Goal: Task Accomplishment & Management: Manage account settings

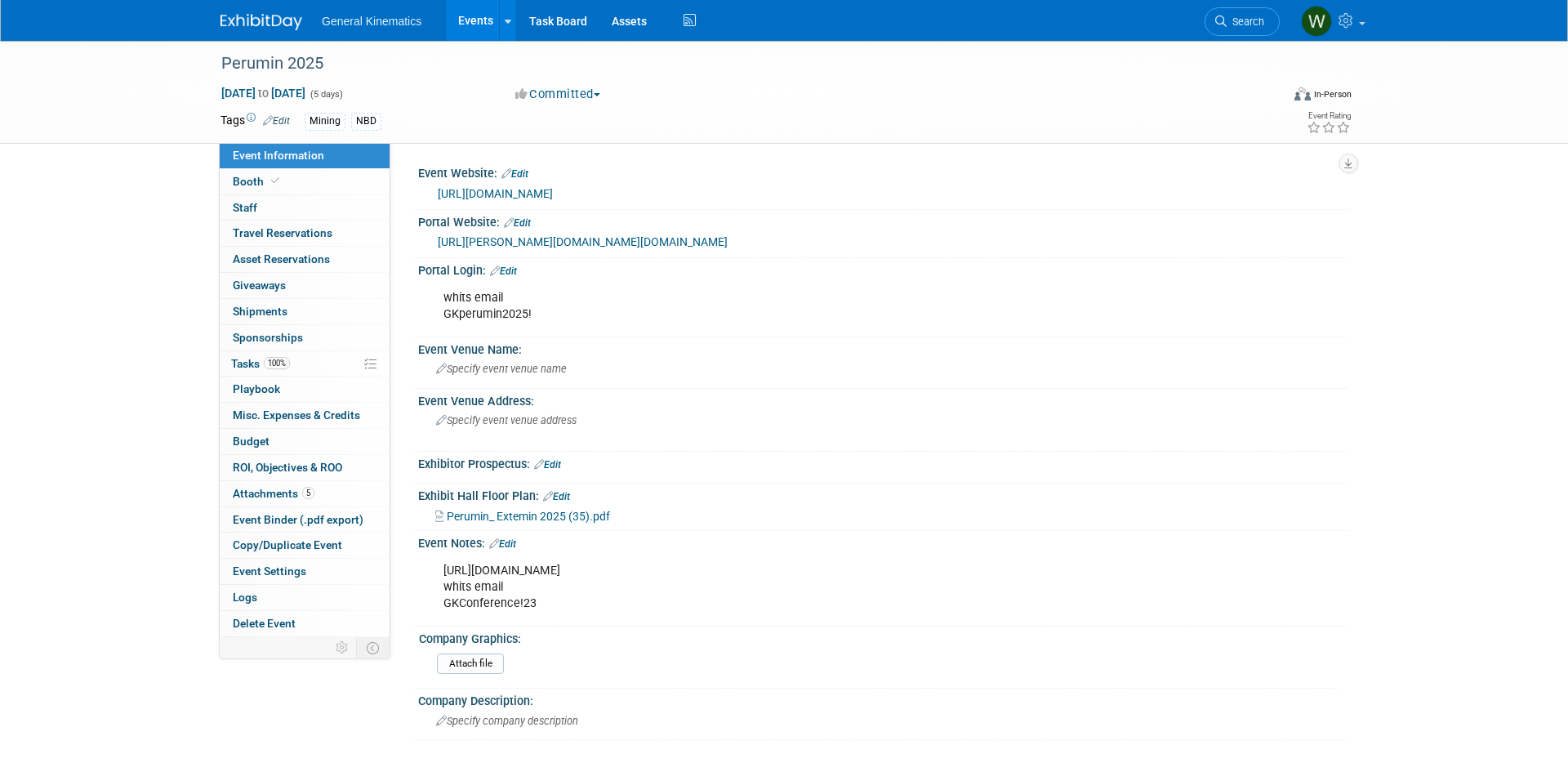
click at [262, 15] on img at bounding box center [262, 22] width 82 height 16
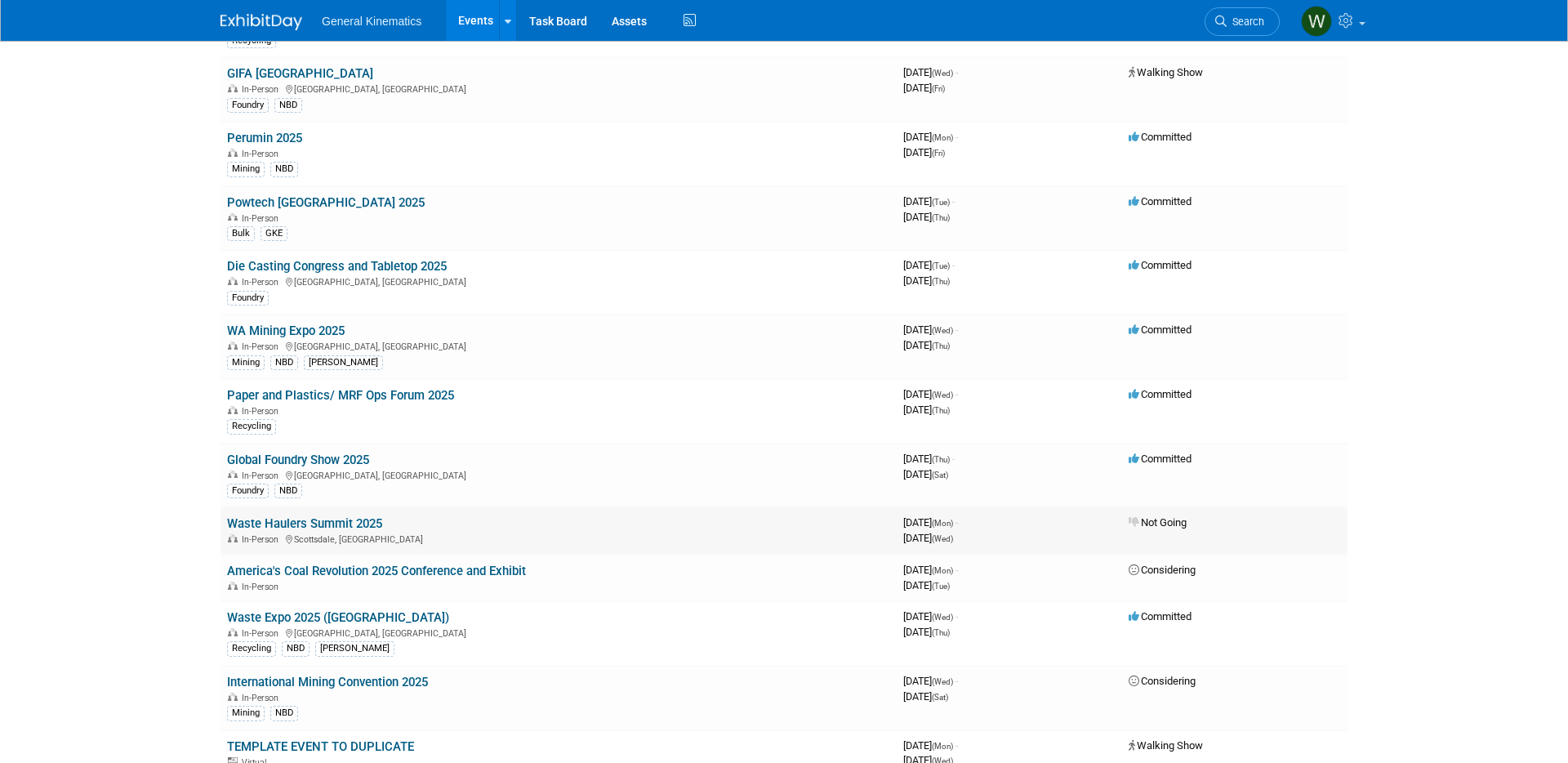
scroll to position [252, 0]
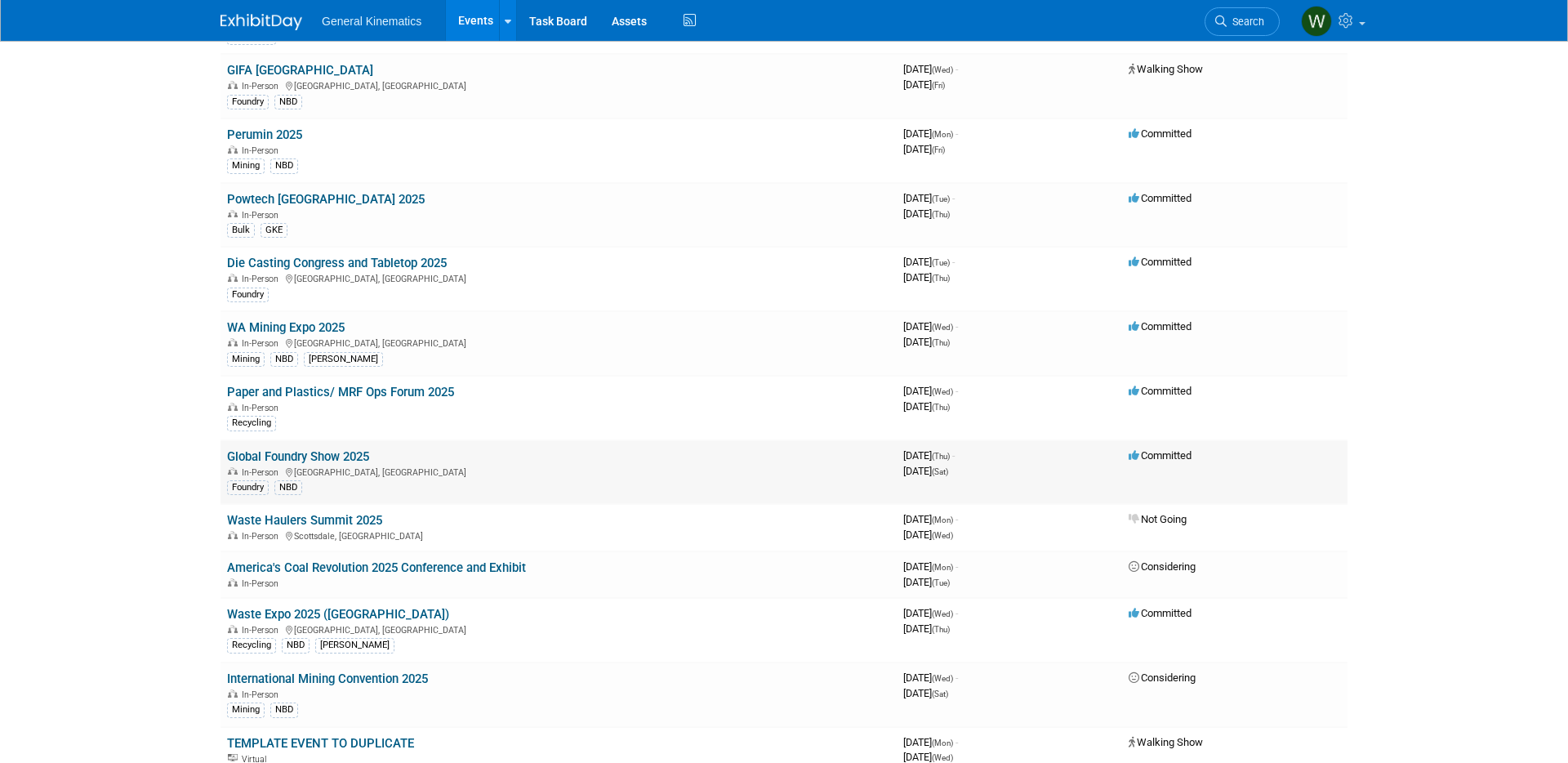
click at [355, 445] on td "Global Foundry Show 2025 In-Person [GEOGRAPHIC_DATA], [GEOGRAPHIC_DATA] Foundry…" at bounding box center [559, 472] width 677 height 65
click at [351, 456] on link "Global Foundry Show 2025" at bounding box center [297, 456] width 142 height 15
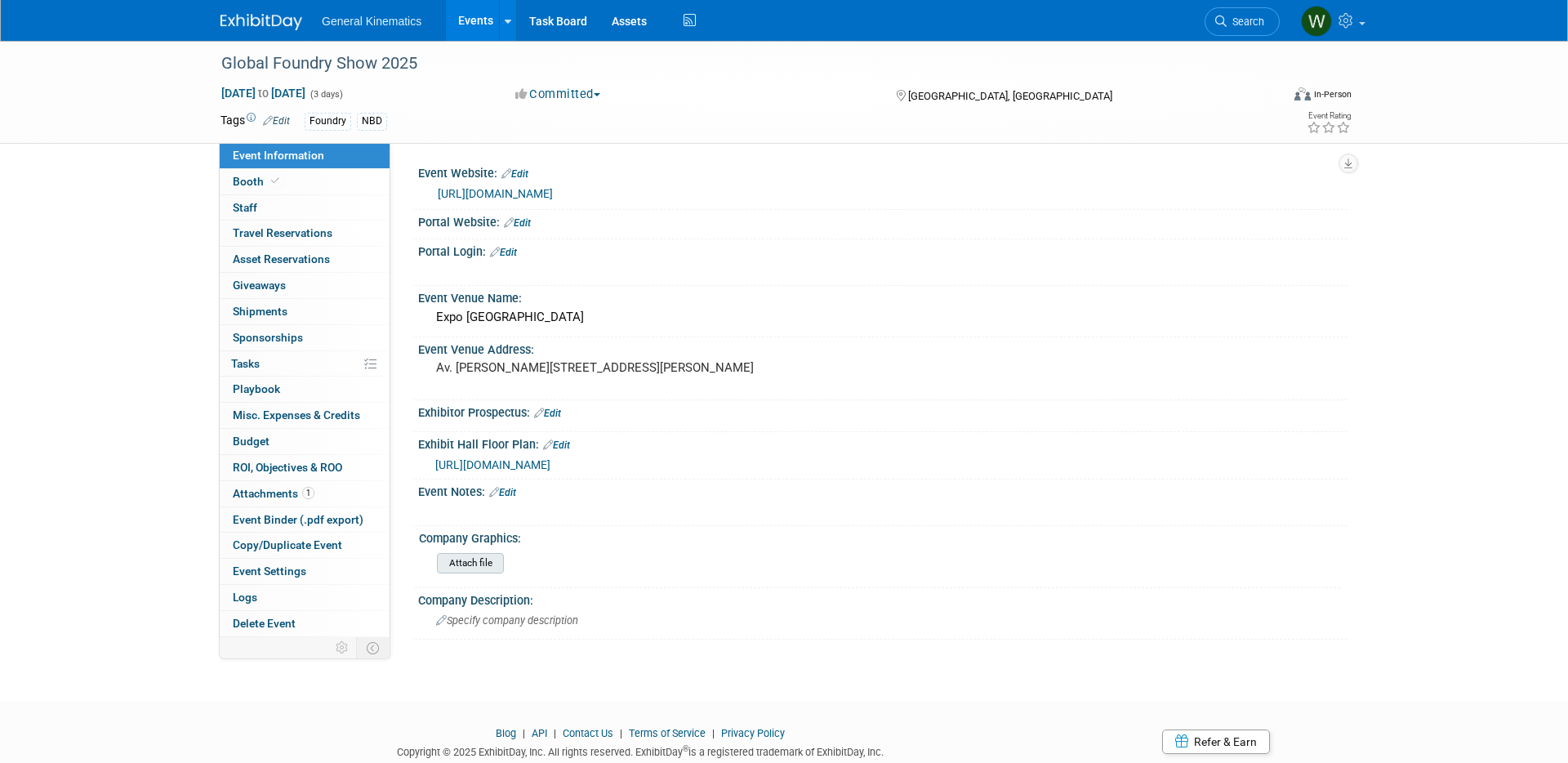
click at [481, 565] on input "file" at bounding box center [391, 563] width 222 height 19
click at [805, 374] on div "Event Venue Address: Av. Mariano Otero 1499, Verde Valle, 44550 Guadalajara, Ja…" at bounding box center [879, 368] width 936 height 63
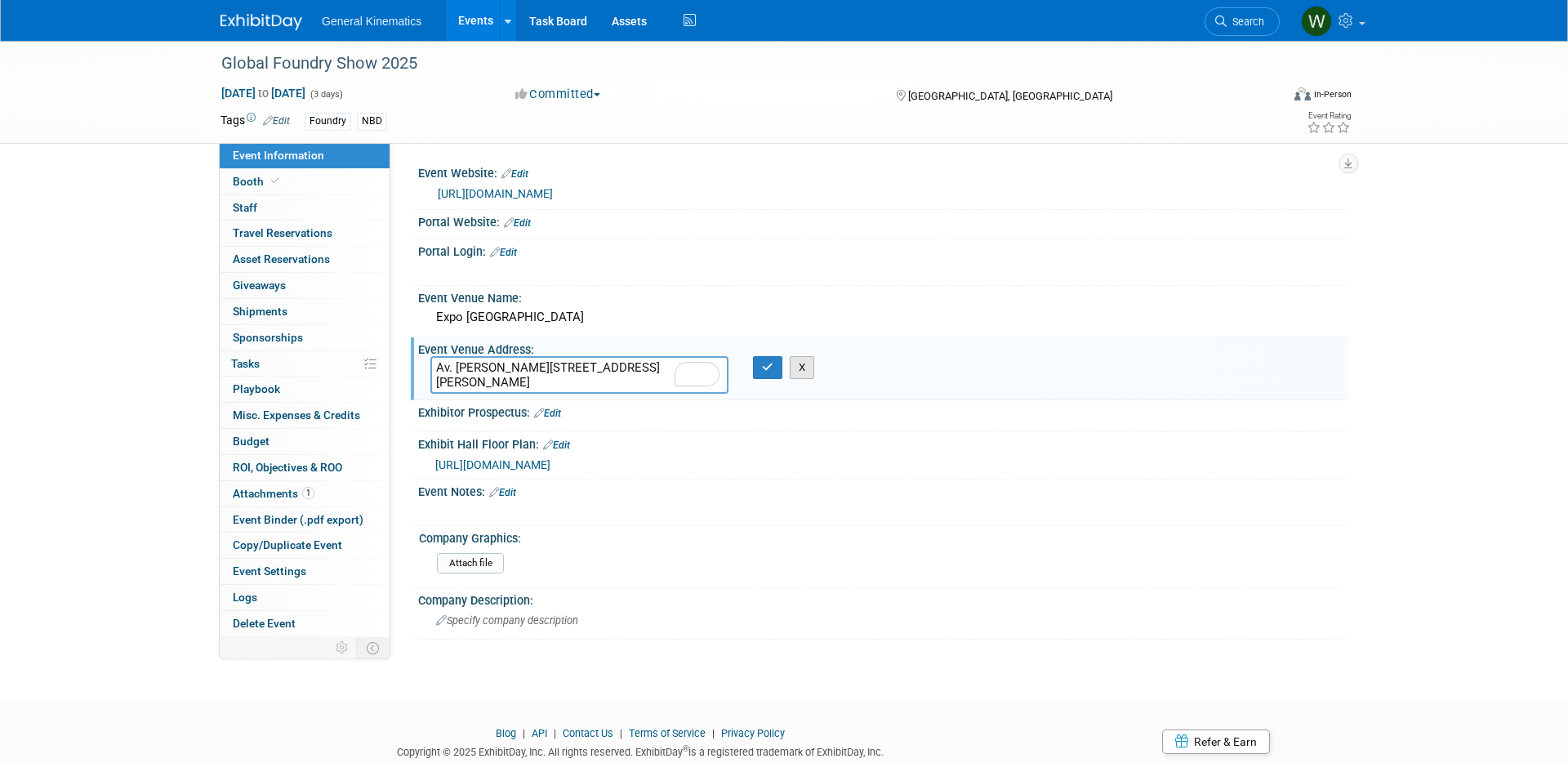
click at [801, 370] on button "X" at bounding box center [802, 367] width 25 height 23
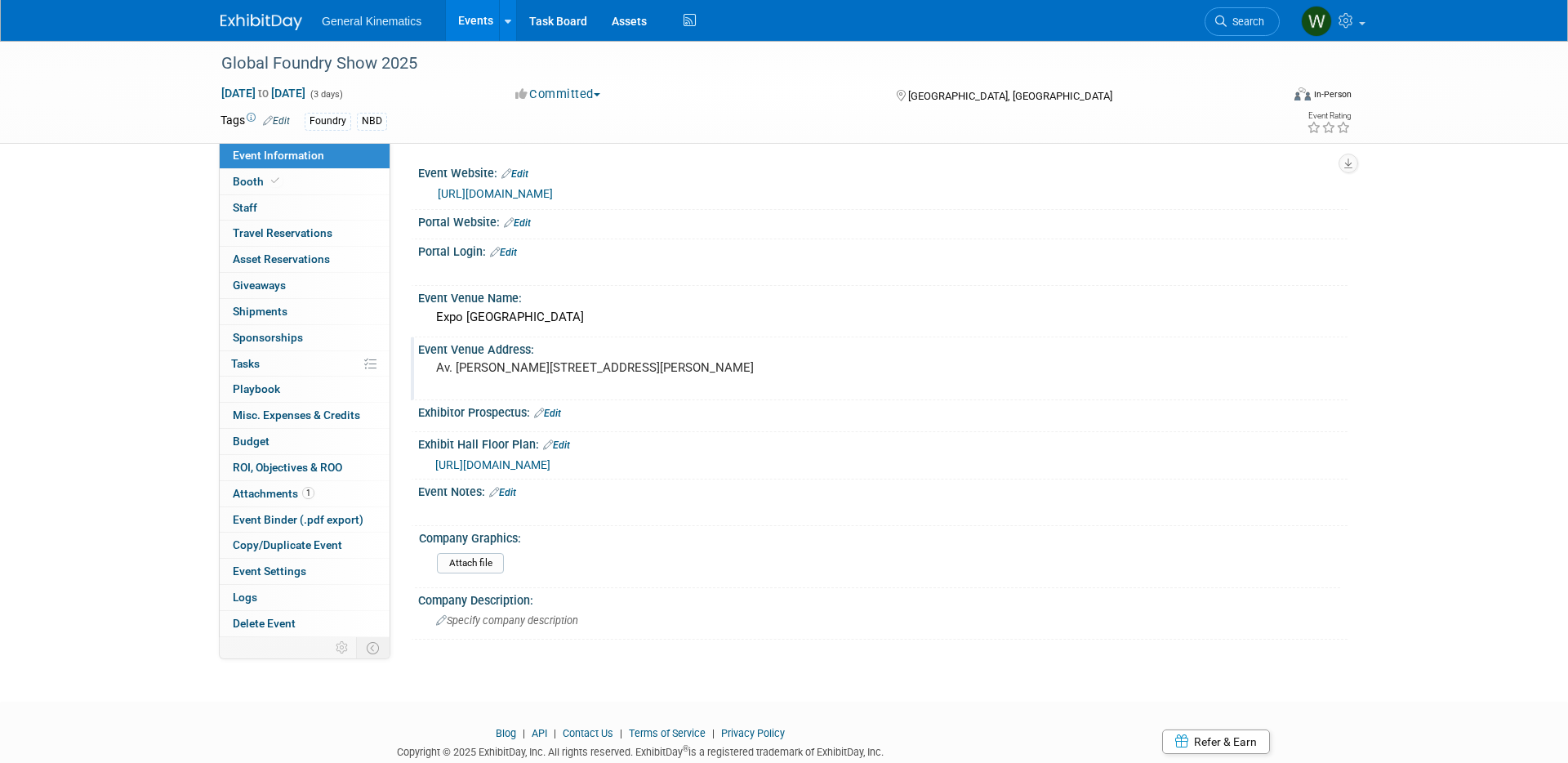
click at [795, 372] on div "Av. Mariano Otero 1499, Verde Valle, 44550 Guadalajara, Jal., Mexico" at bounding box center [611, 375] width 387 height 39
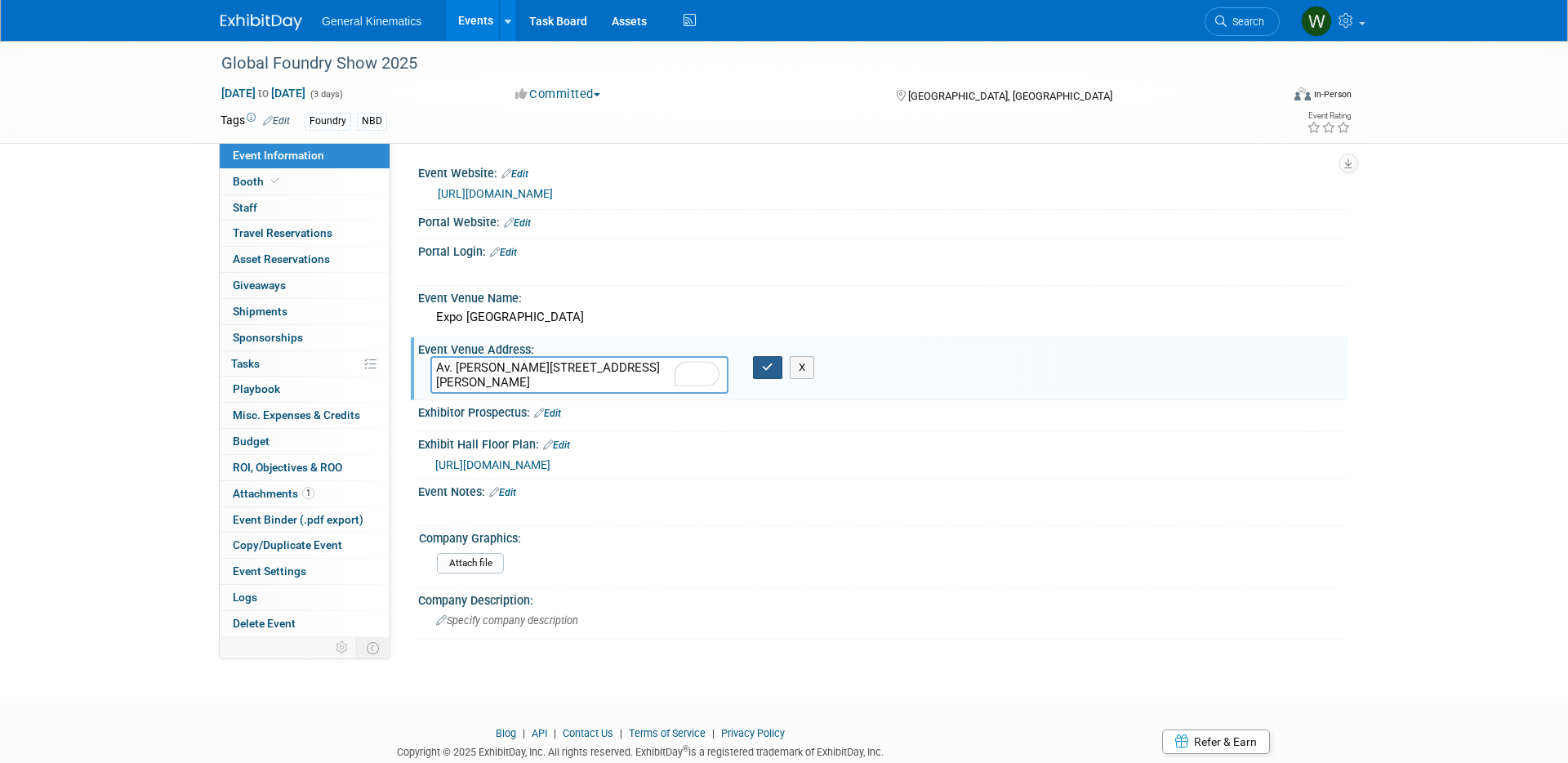
click at [769, 371] on icon "button" at bounding box center [767, 367] width 11 height 11
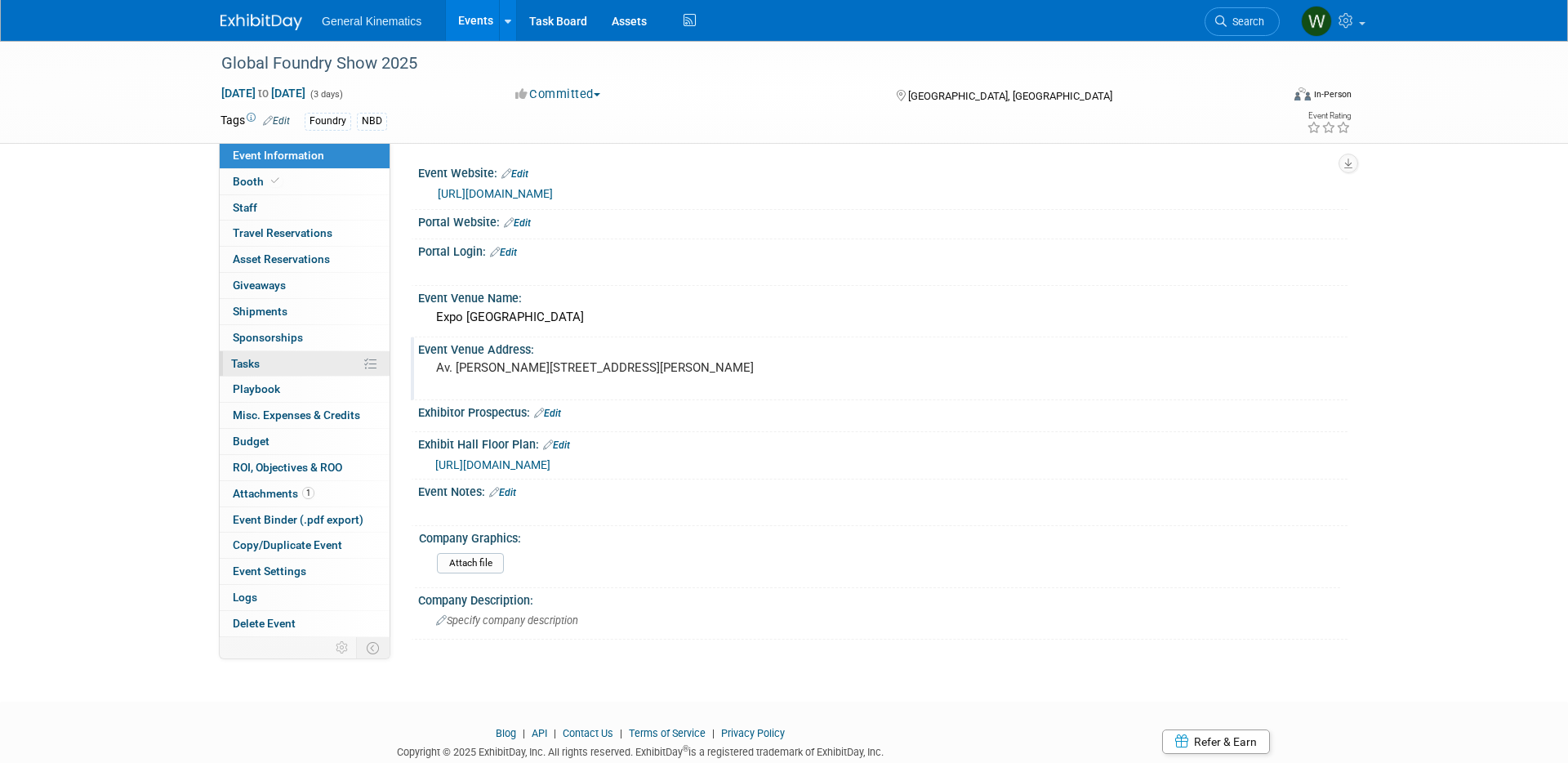
click at [312, 367] on link "0% Tasks 0%" at bounding box center [304, 363] width 170 height 25
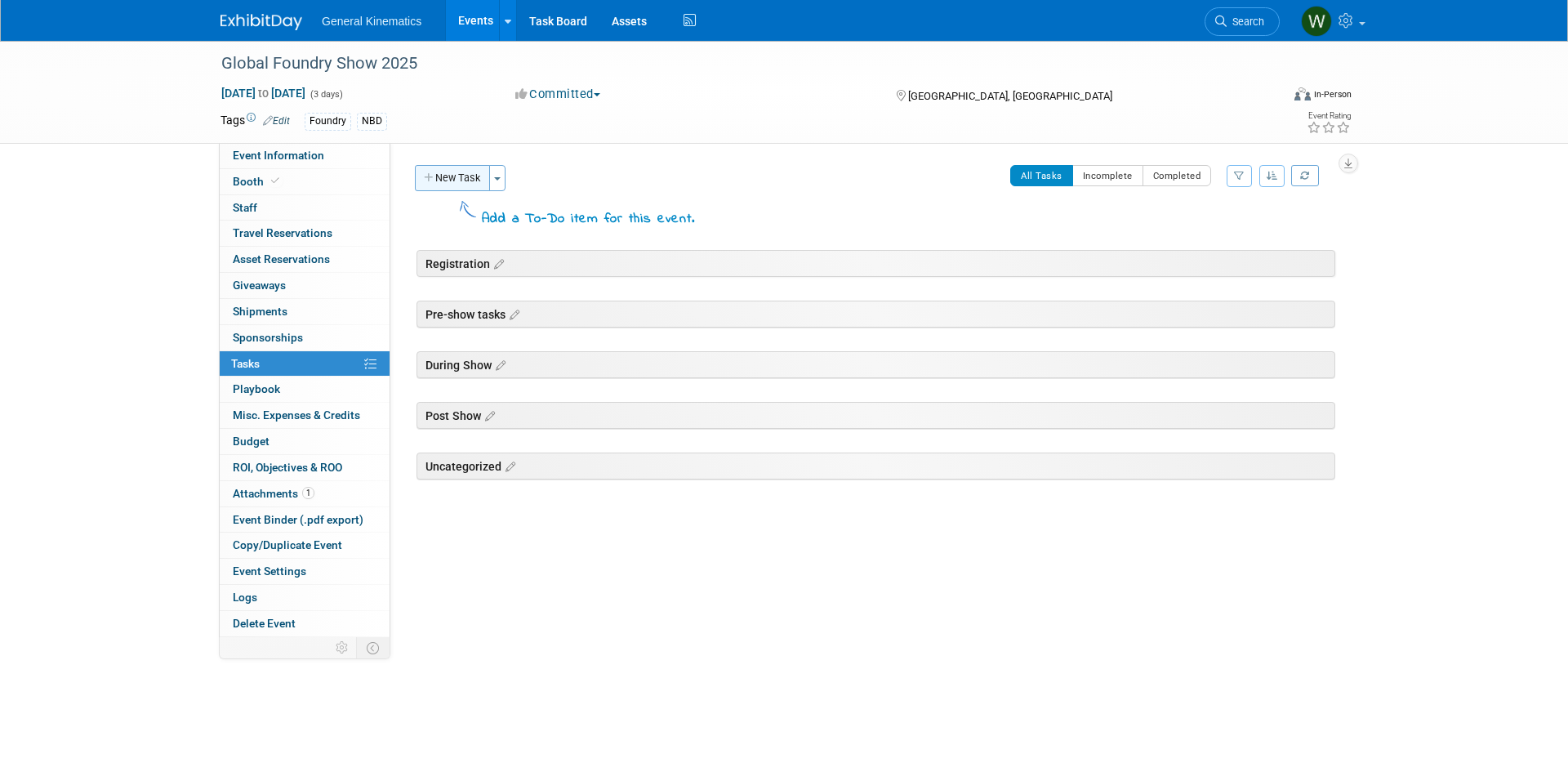
click at [466, 184] on button "New Task" at bounding box center [453, 178] width 76 height 26
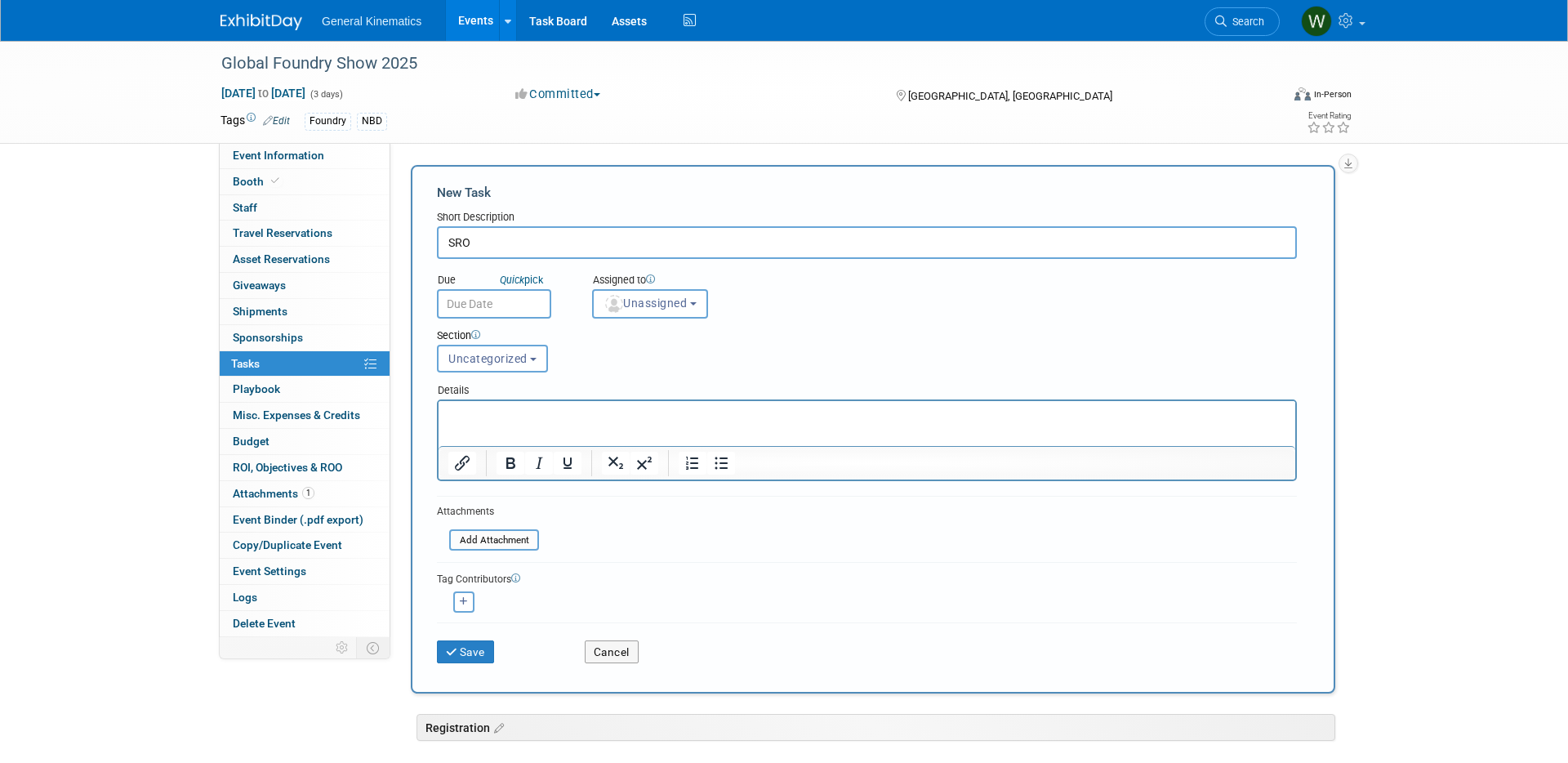
type input "SRO"
click at [498, 317] on form "New Task Short Description SRO Due Quick pick (me)" at bounding box center [873, 429] width 873 height 490
click at [484, 307] on input "text" at bounding box center [493, 304] width 114 height 30
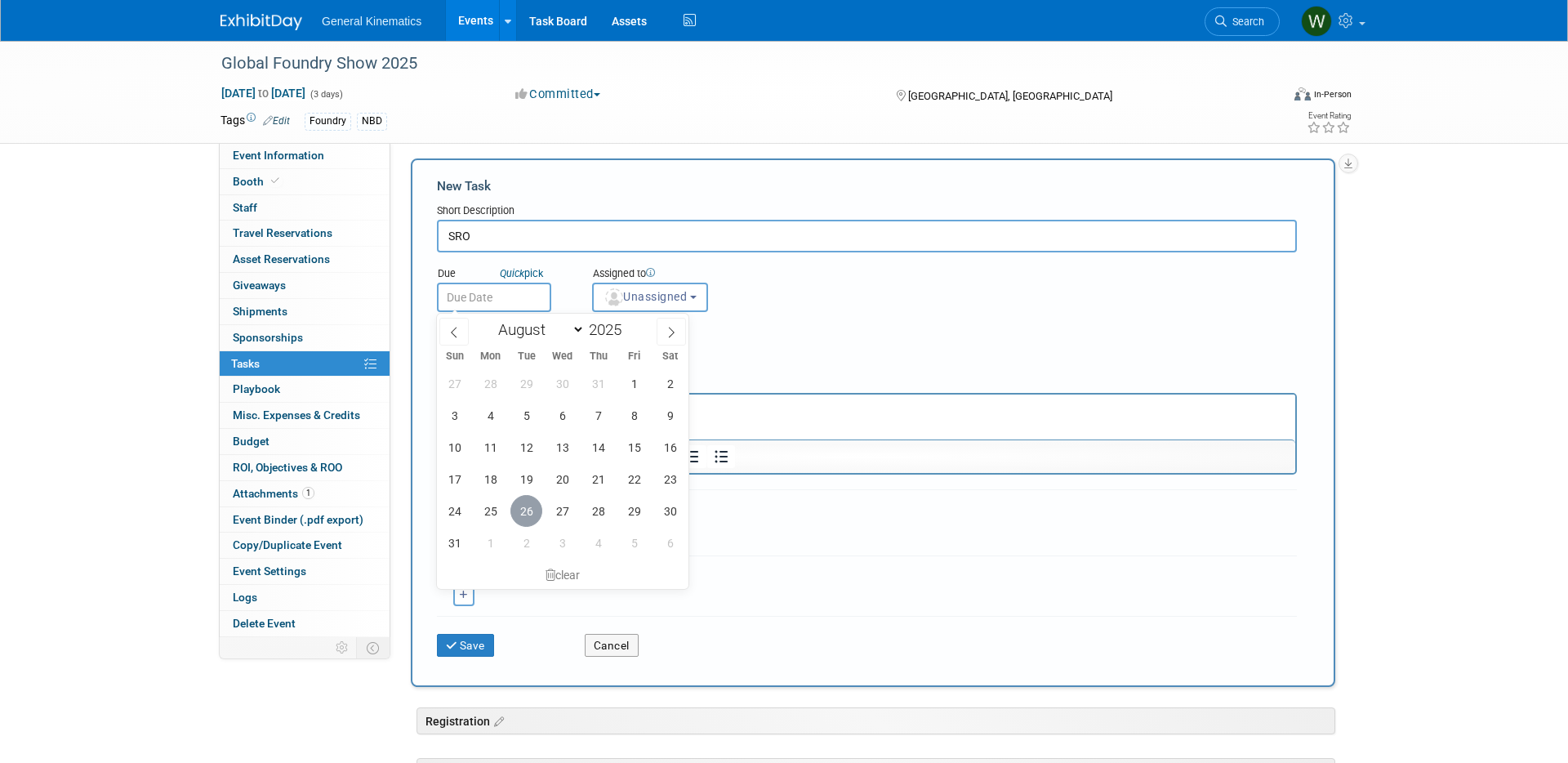
drag, startPoint x: 526, startPoint y: 512, endPoint x: 559, endPoint y: 485, distance: 42.6
click at [526, 512] on span "26" at bounding box center [526, 510] width 32 height 32
type input "Aug 26, 2025"
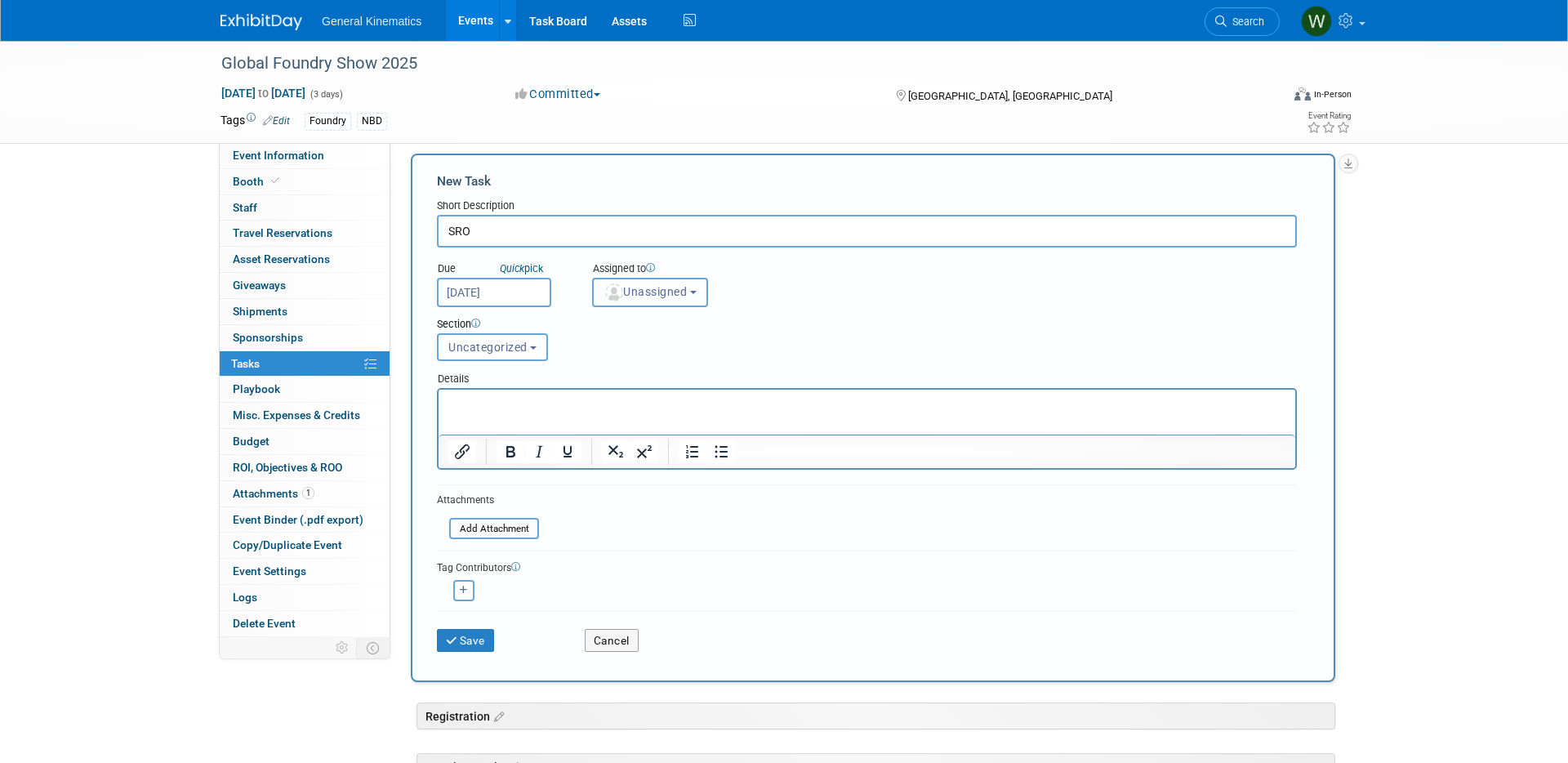
click at [668, 289] on button "Unassigned" at bounding box center [650, 292] width 116 height 30
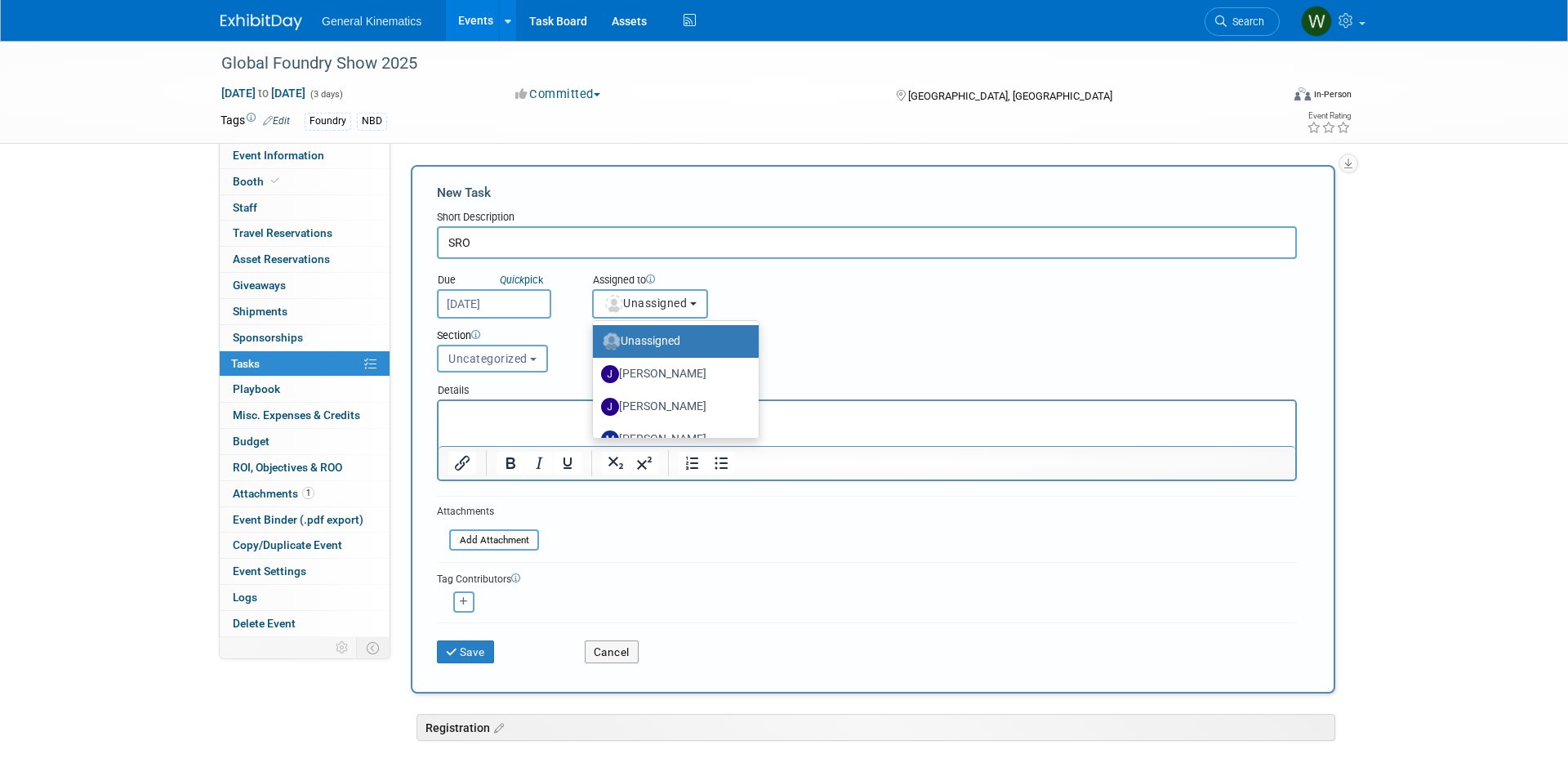
scroll to position [88, 0]
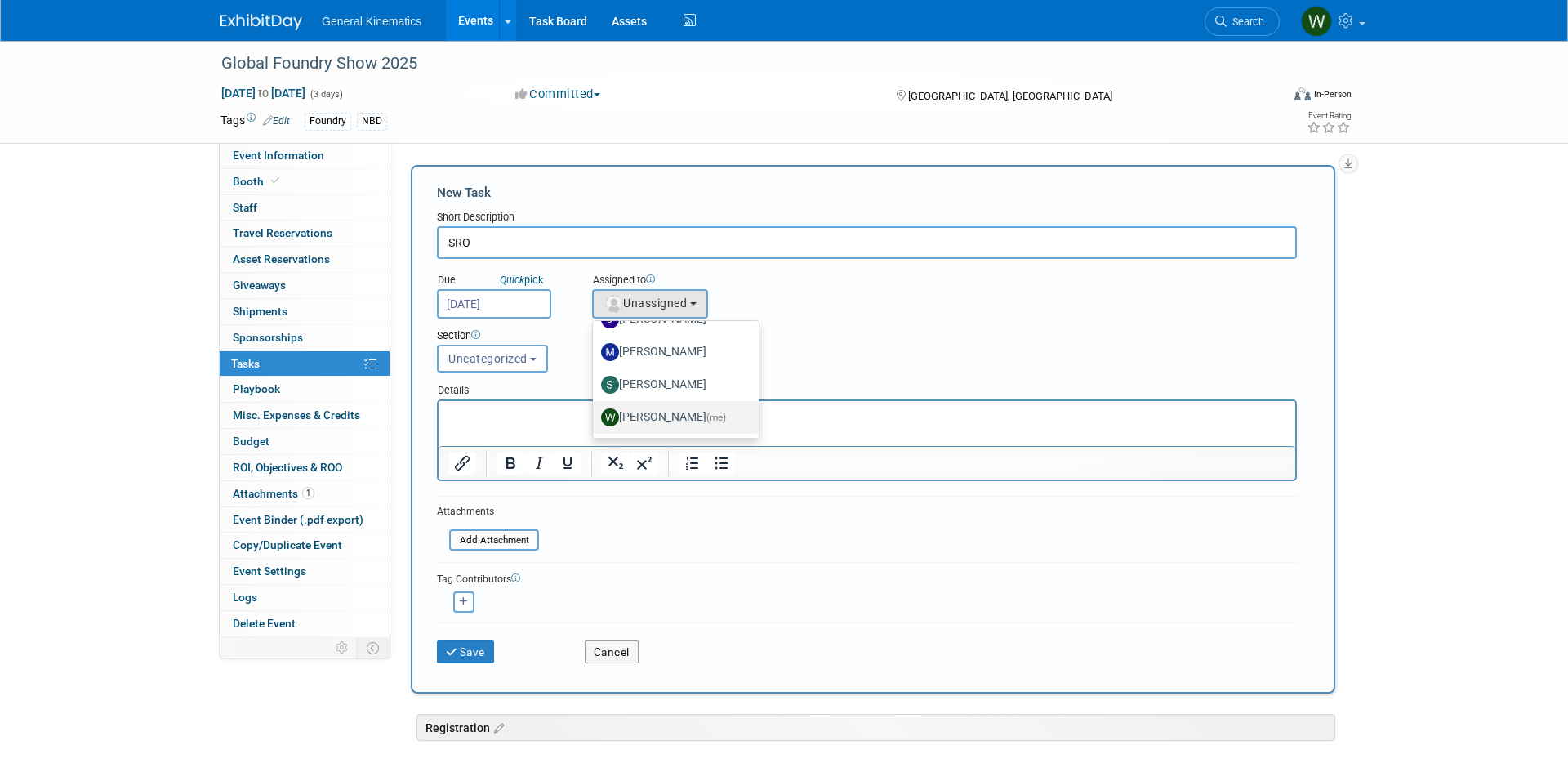
click at [655, 420] on label "Whitney Swanson (me)" at bounding box center [672, 417] width 141 height 26
click at [595, 420] on input "Whitney Swanson (me)" at bounding box center [590, 415] width 11 height 11
select select "acf8392f-9ff1-4a62-974f-dfc31d62f087"
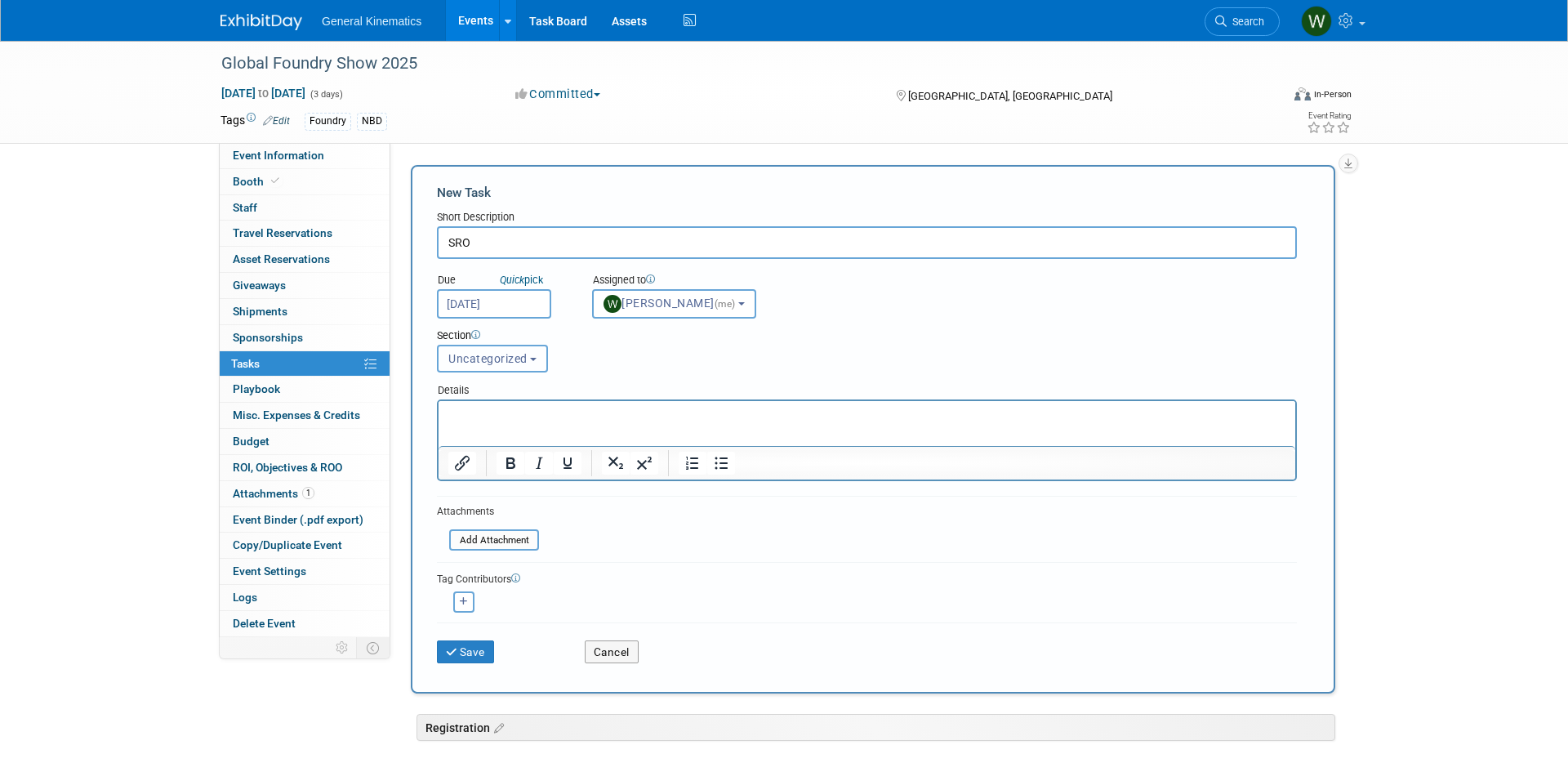
click at [503, 358] on span "Uncategorized" at bounding box center [489, 358] width 80 height 13
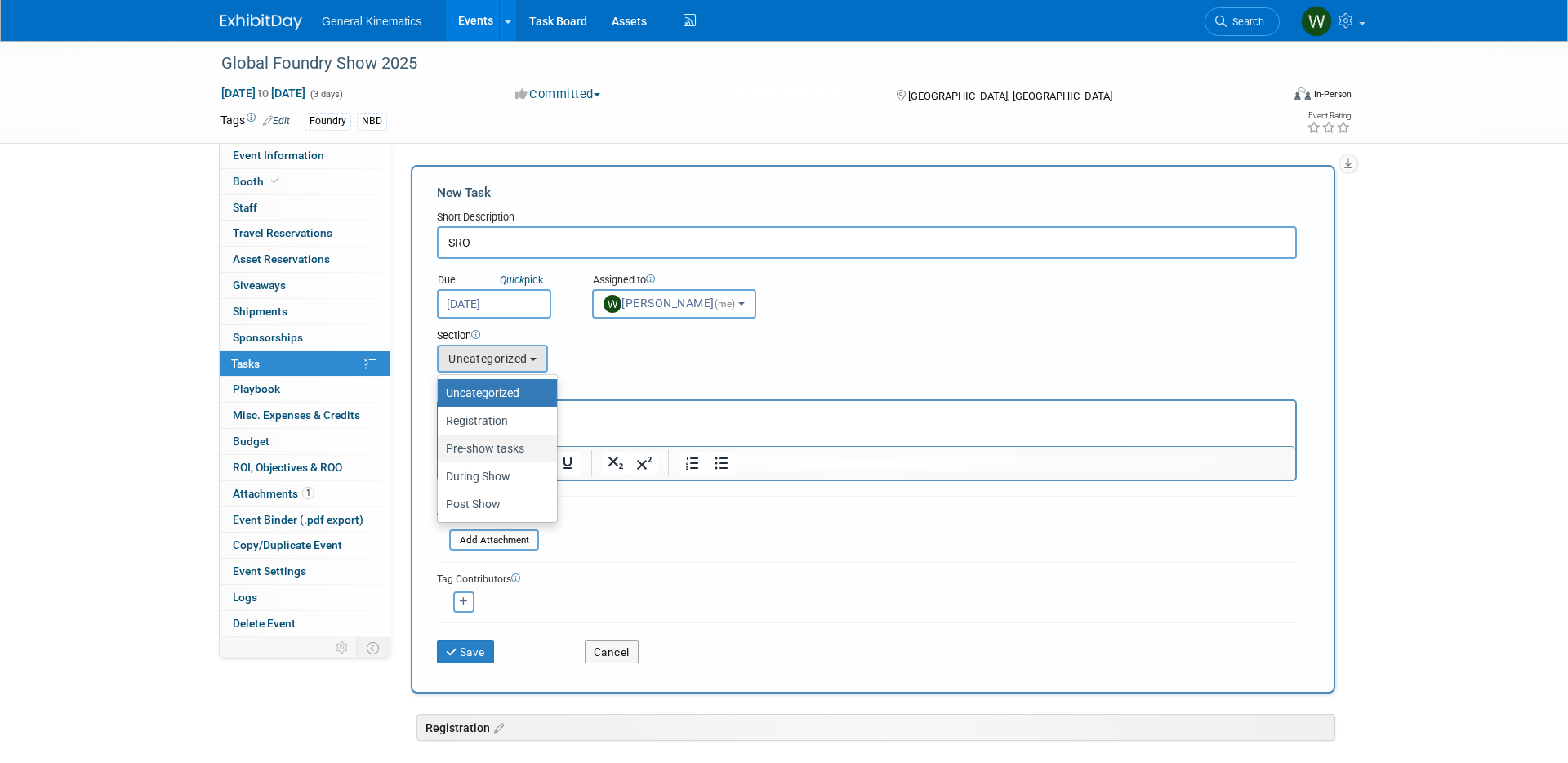
click at [488, 448] on label "Pre-show tasks" at bounding box center [492, 448] width 95 height 21
click at [440, 448] on input "Pre-show tasks" at bounding box center [435, 449] width 11 height 11
select select "11257140"
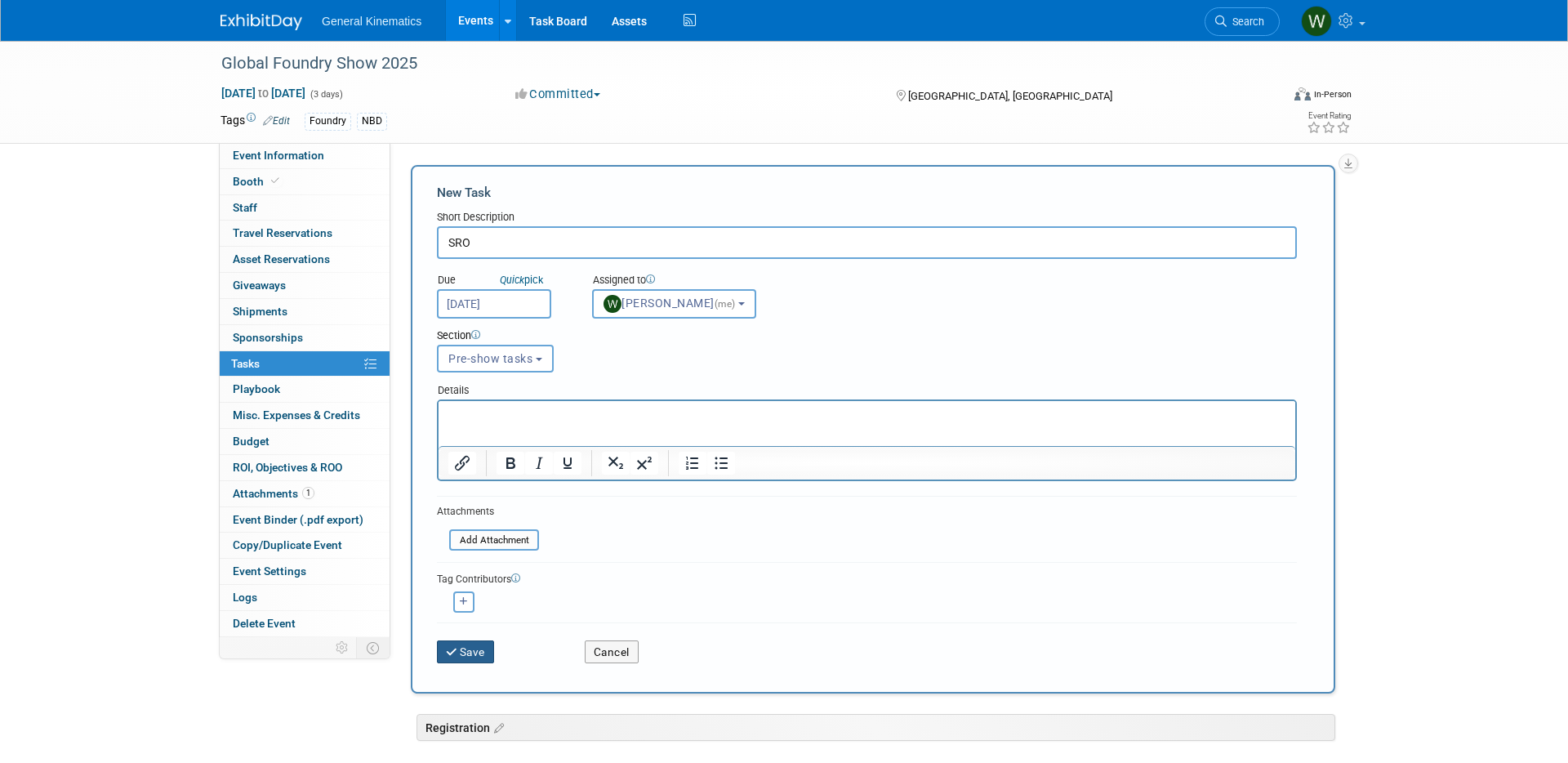
drag, startPoint x: 470, startPoint y: 654, endPoint x: 481, endPoint y: 632, distance: 24.6
click at [470, 654] on button "Save" at bounding box center [465, 652] width 57 height 23
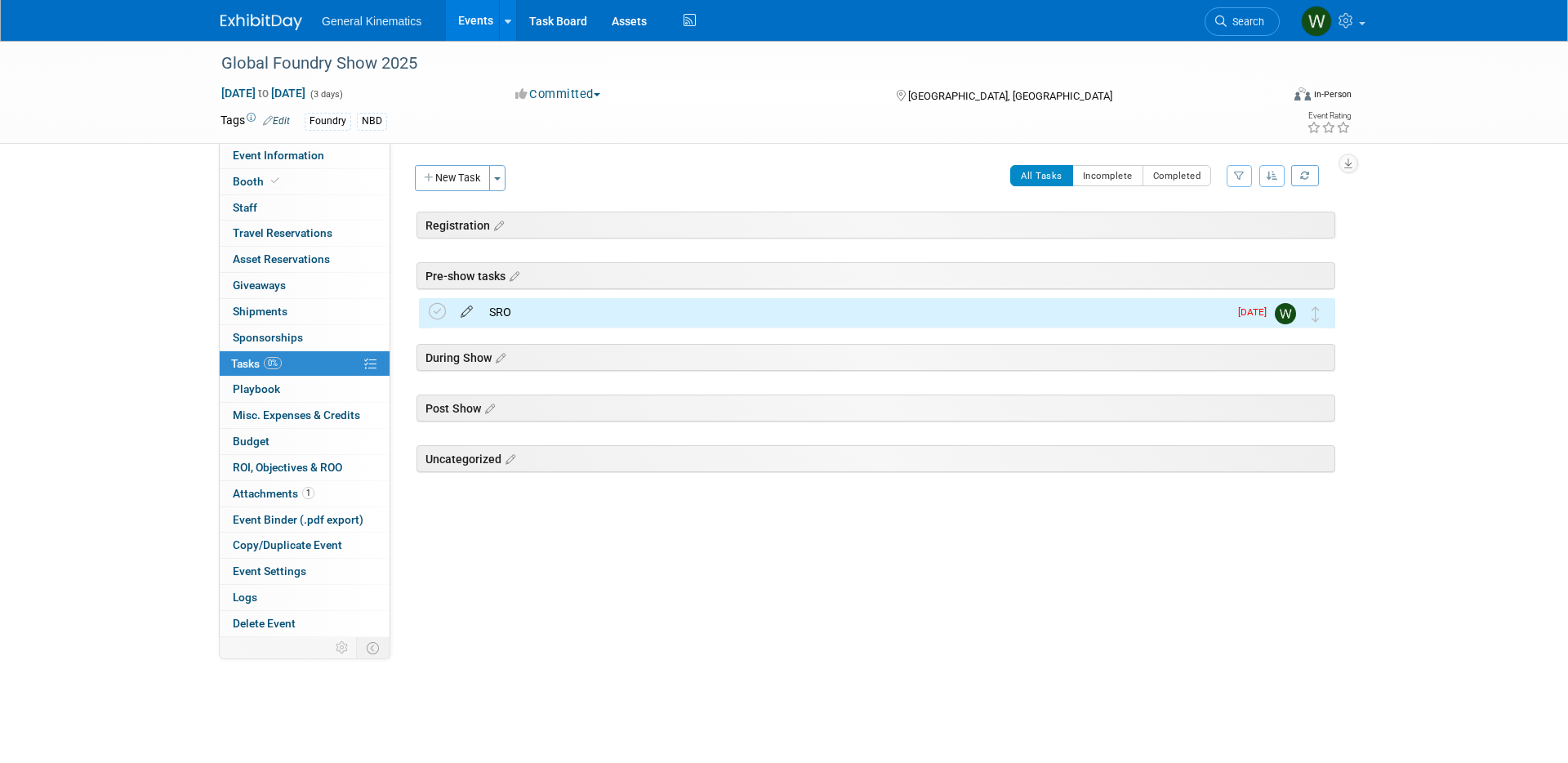
drag, startPoint x: 432, startPoint y: 314, endPoint x: 463, endPoint y: 309, distance: 31.4
click at [434, 313] on icon at bounding box center [437, 311] width 17 height 17
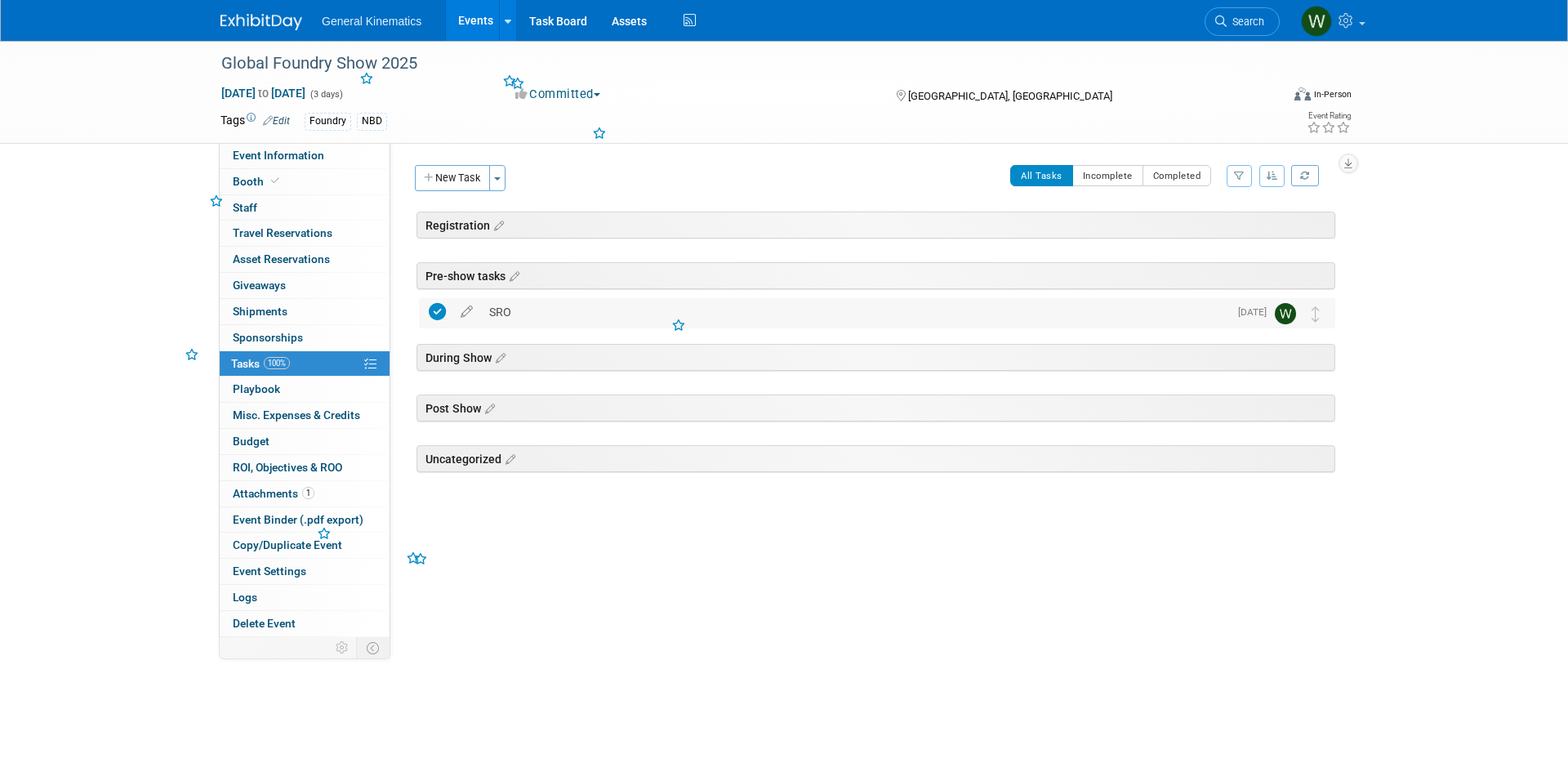
click at [515, 307] on div "SRO" at bounding box center [854, 312] width 747 height 28
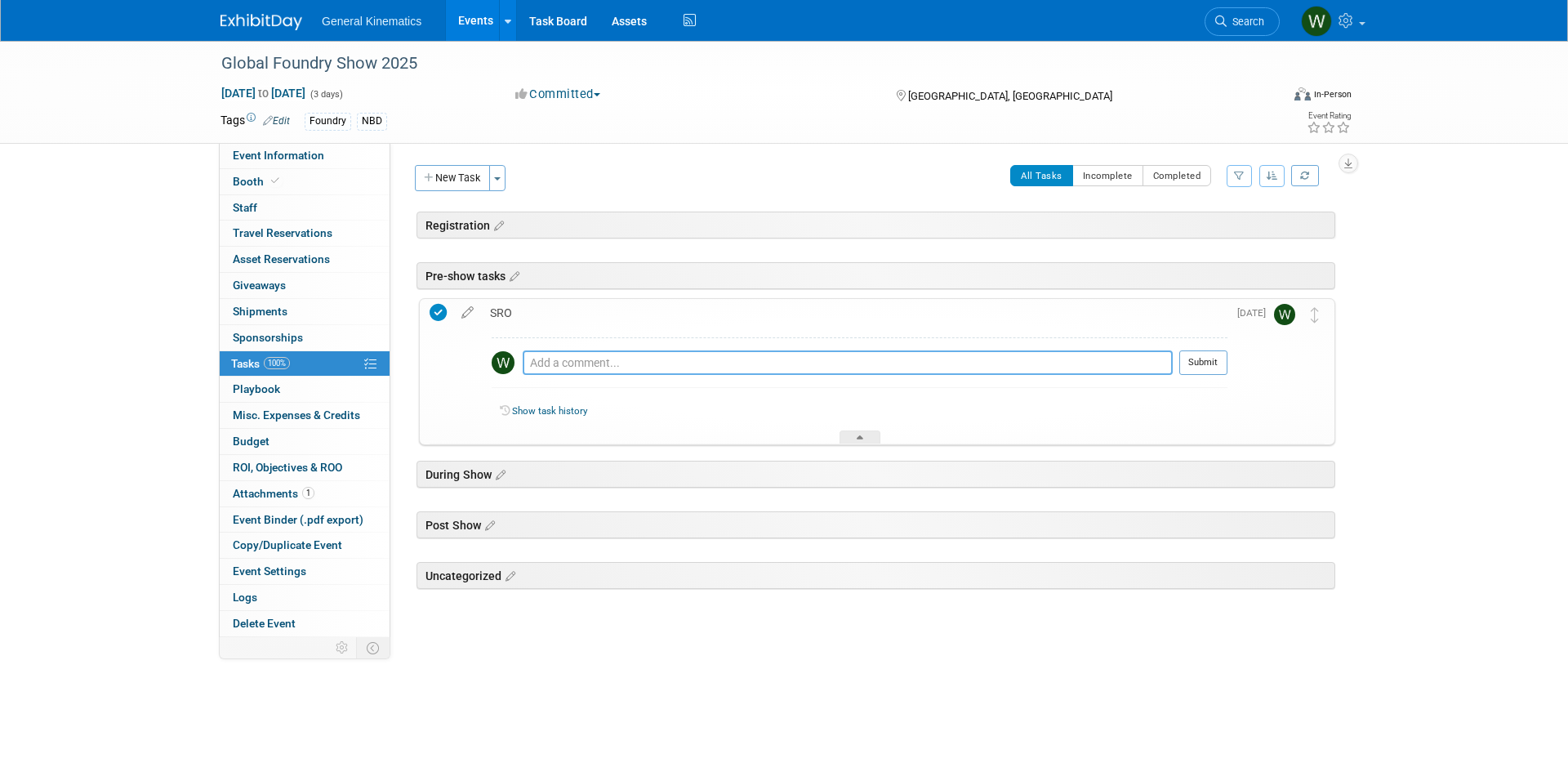
click at [561, 359] on textarea at bounding box center [847, 362] width 650 height 25
type textarea "7469"
click at [1206, 359] on button "Submit" at bounding box center [1203, 362] width 48 height 25
